Goal: Task Accomplishment & Management: Use online tool/utility

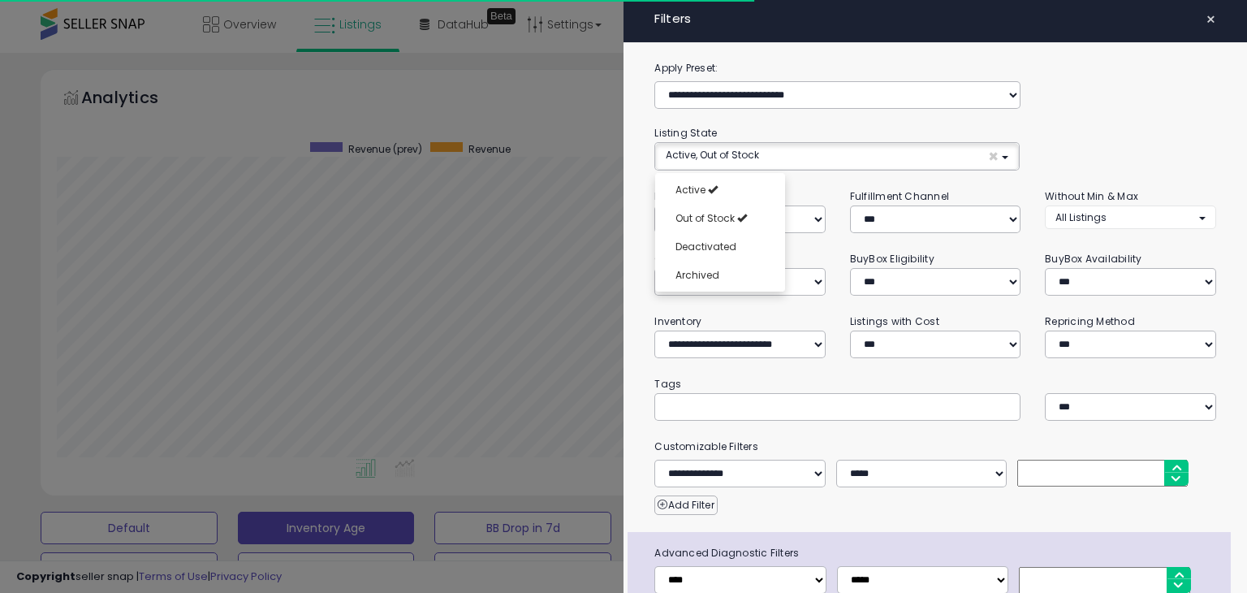
select select "**********"
select select "*"
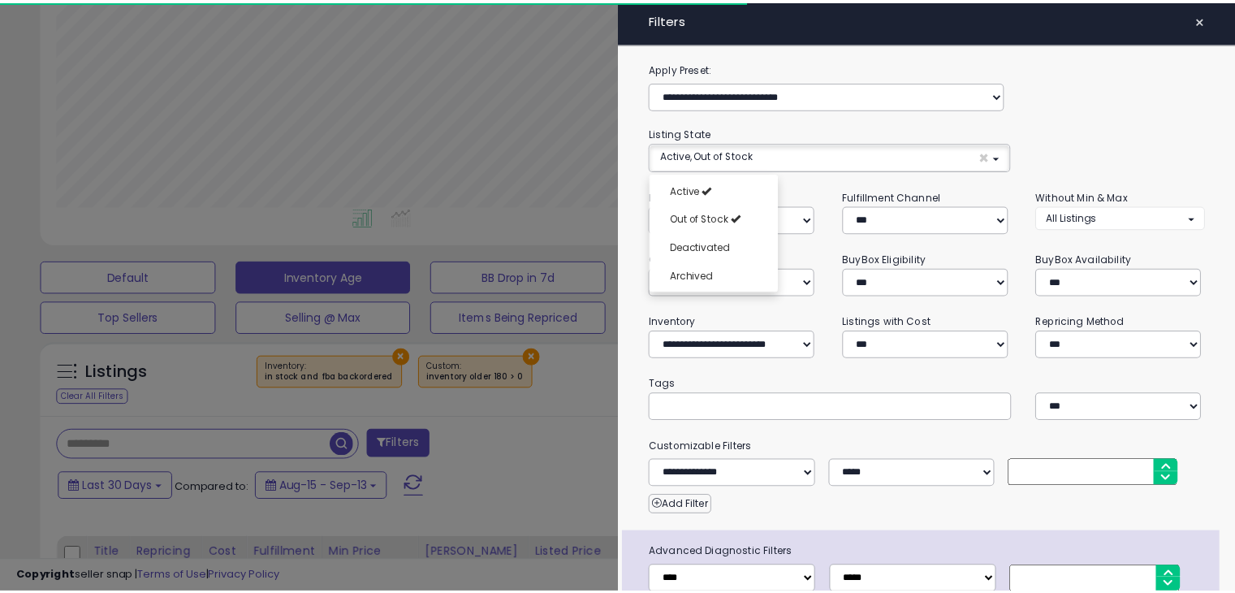
scroll to position [332, 676]
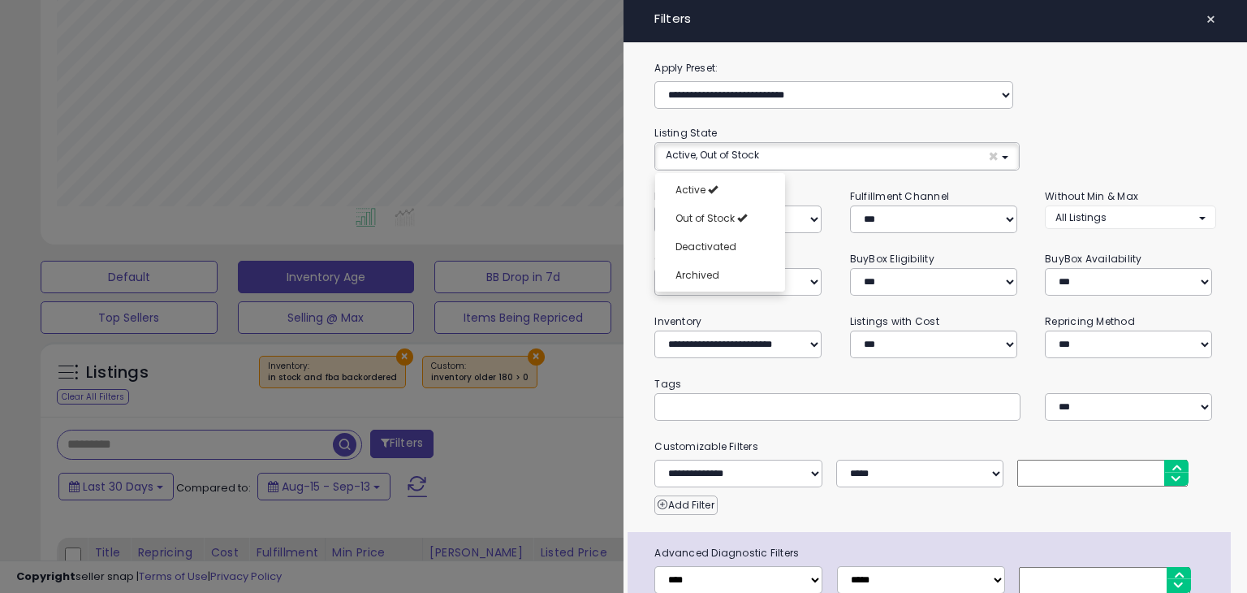
click at [1206, 17] on span "×" at bounding box center [1211, 19] width 11 height 23
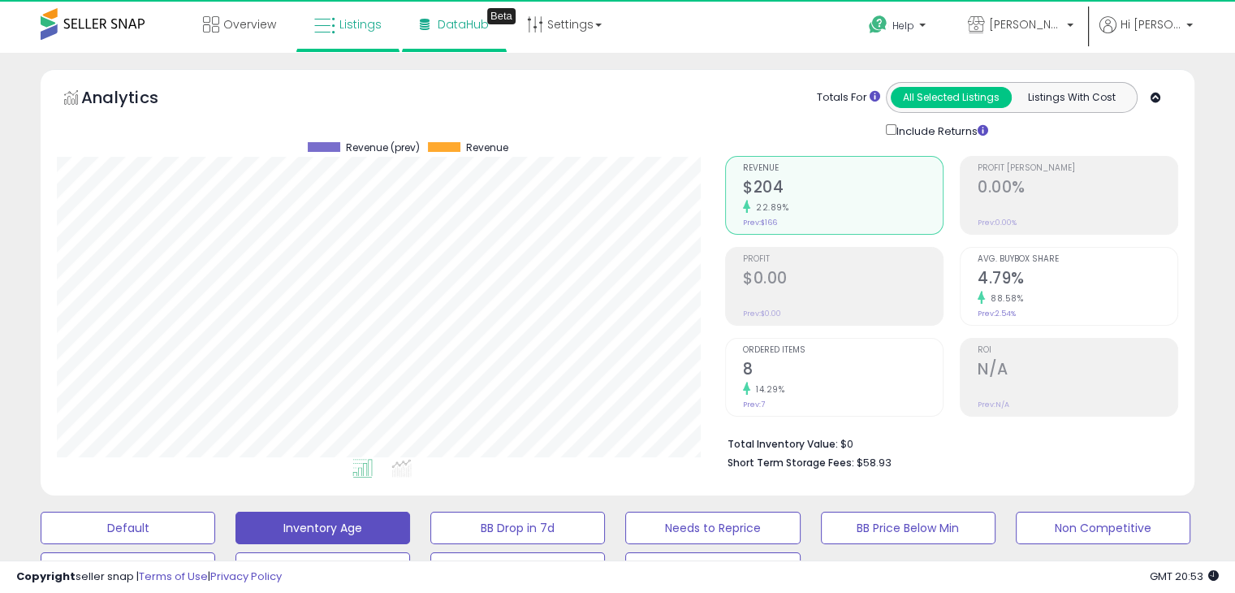
scroll to position [332, 668]
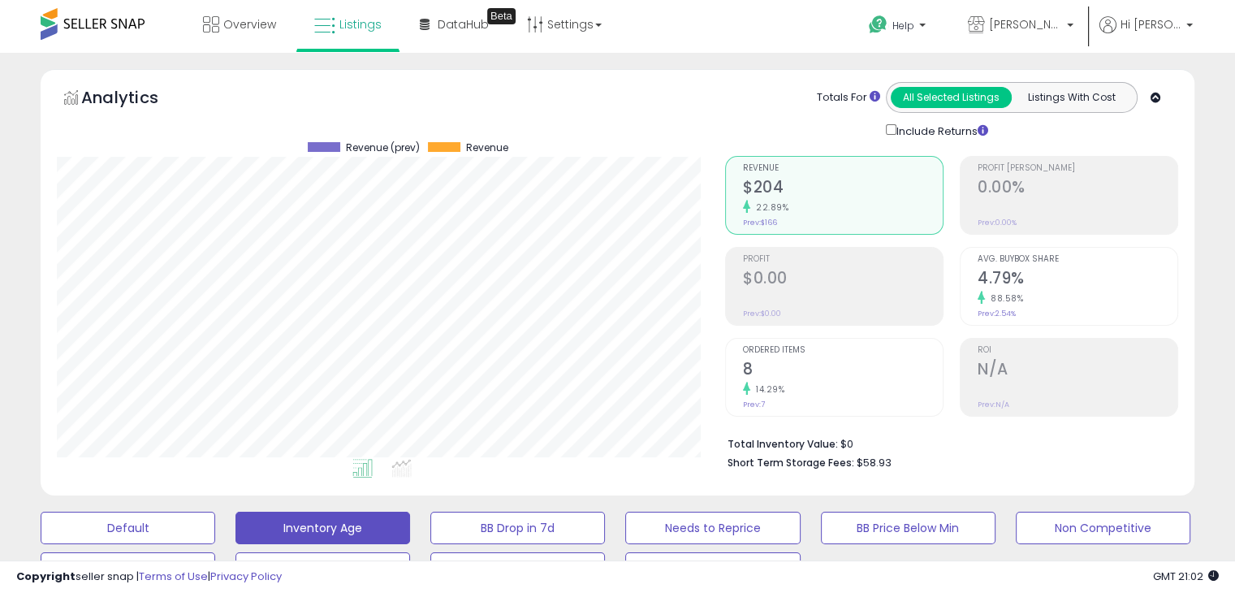
click at [105, 17] on span at bounding box center [93, 24] width 104 height 32
